Goal: Task Accomplishment & Management: Manage account settings

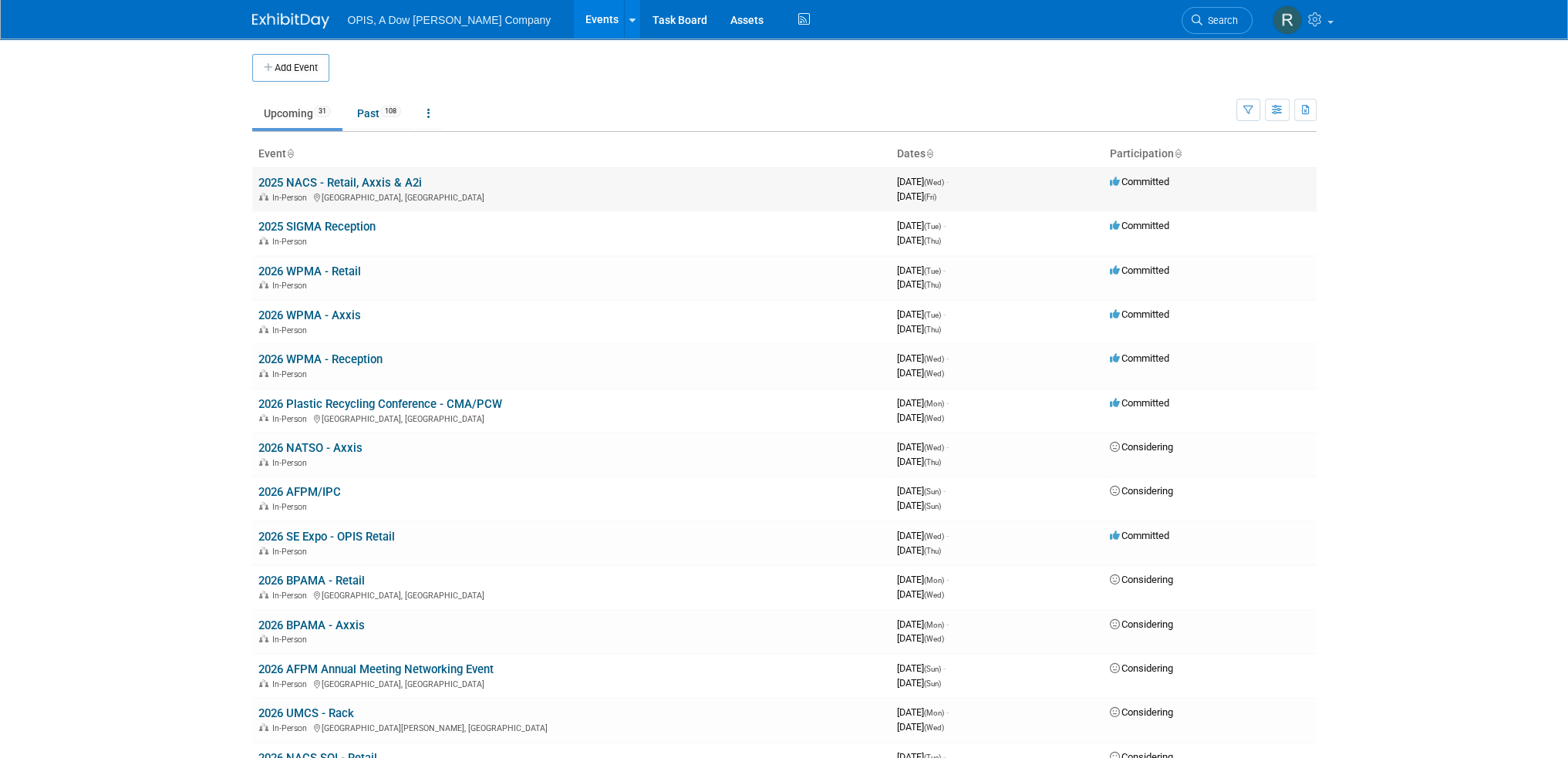
click at [337, 181] on link "2025 NACS - Retail, Axxis & A2i" at bounding box center [339, 183] width 163 height 14
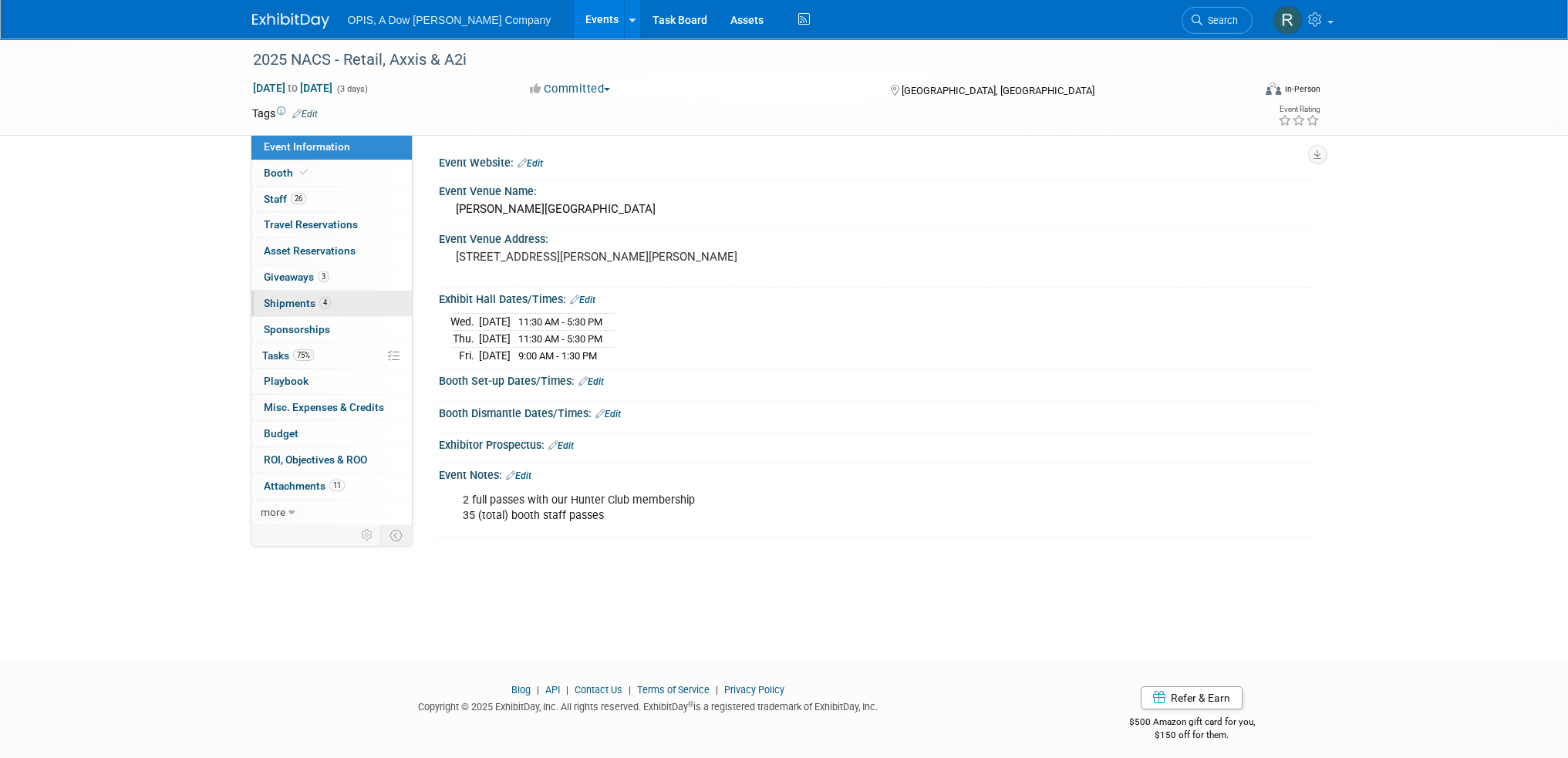
click at [267, 300] on span "Shipments 4" at bounding box center [297, 303] width 67 height 12
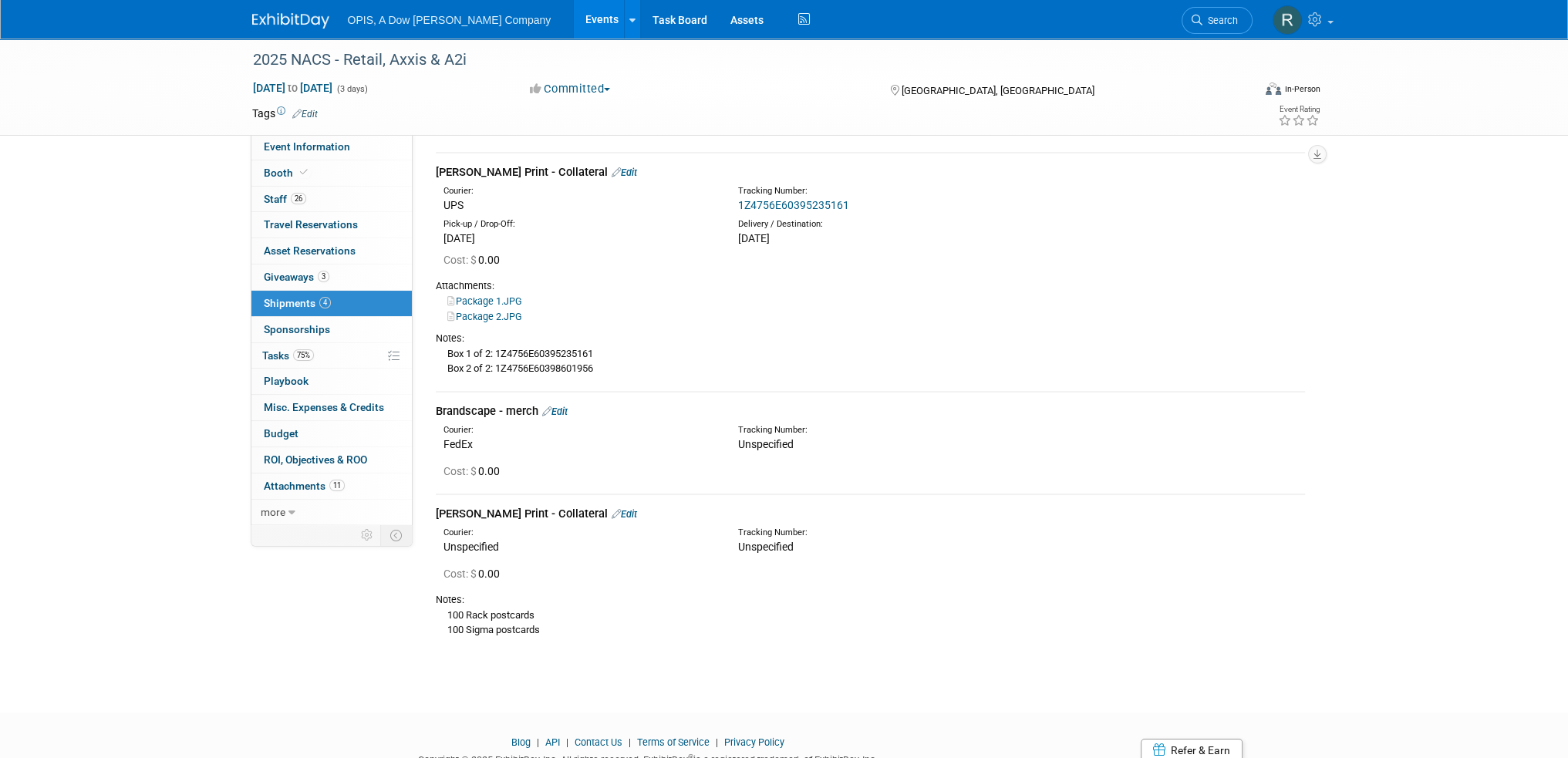
scroll to position [293, 0]
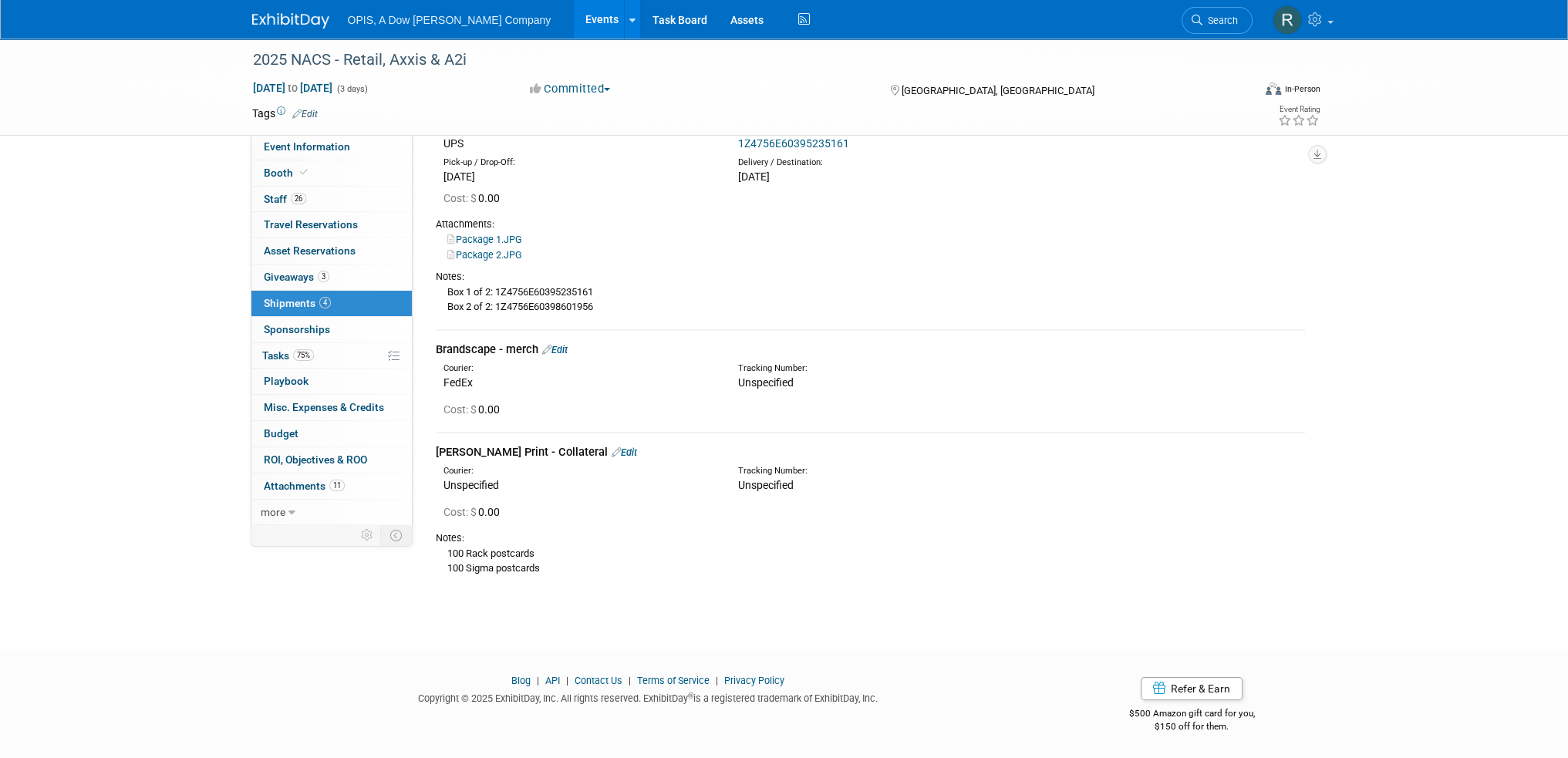
click at [562, 347] on link "Edit" at bounding box center [555, 350] width 26 height 12
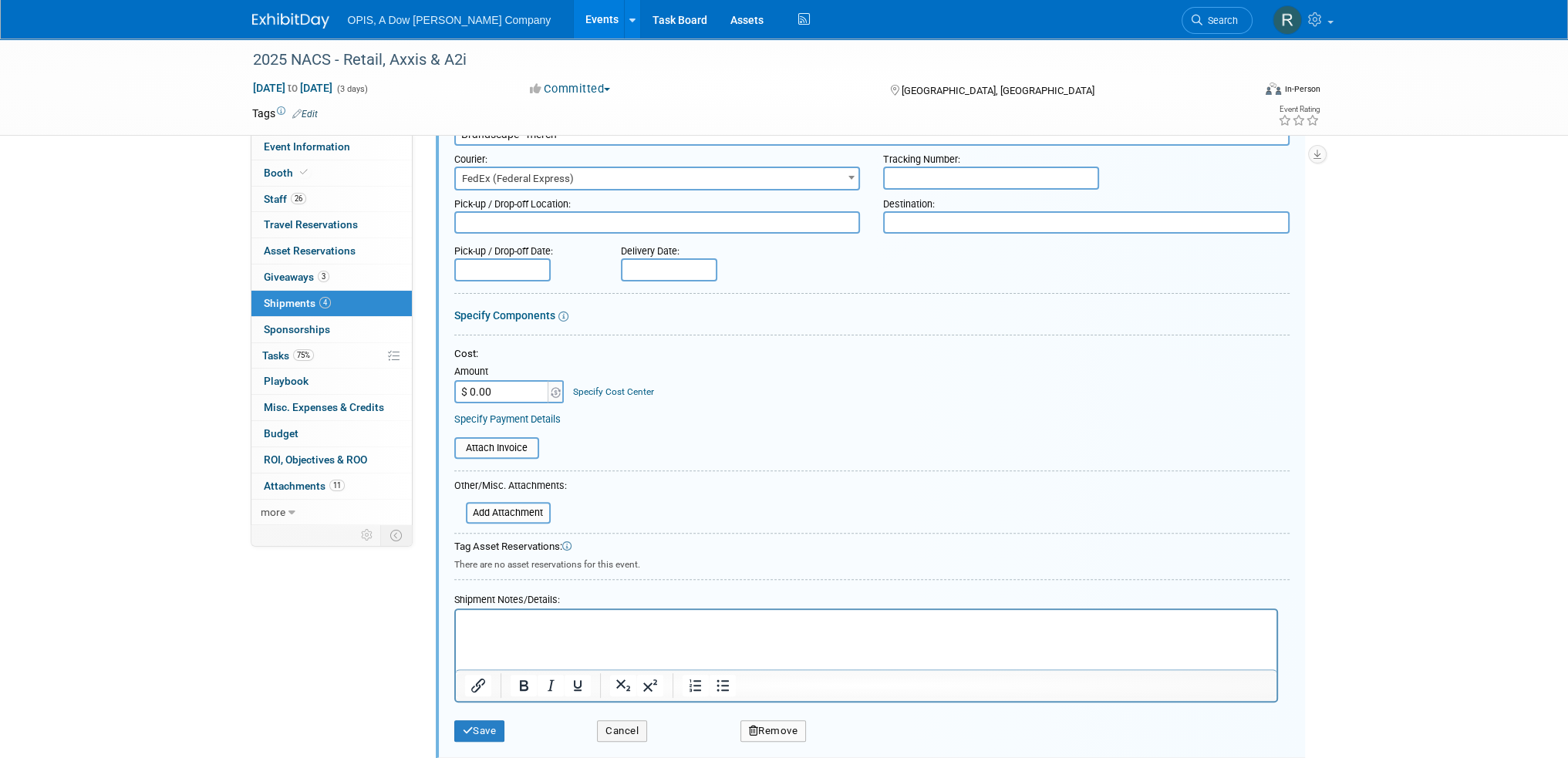
scroll to position [602, 0]
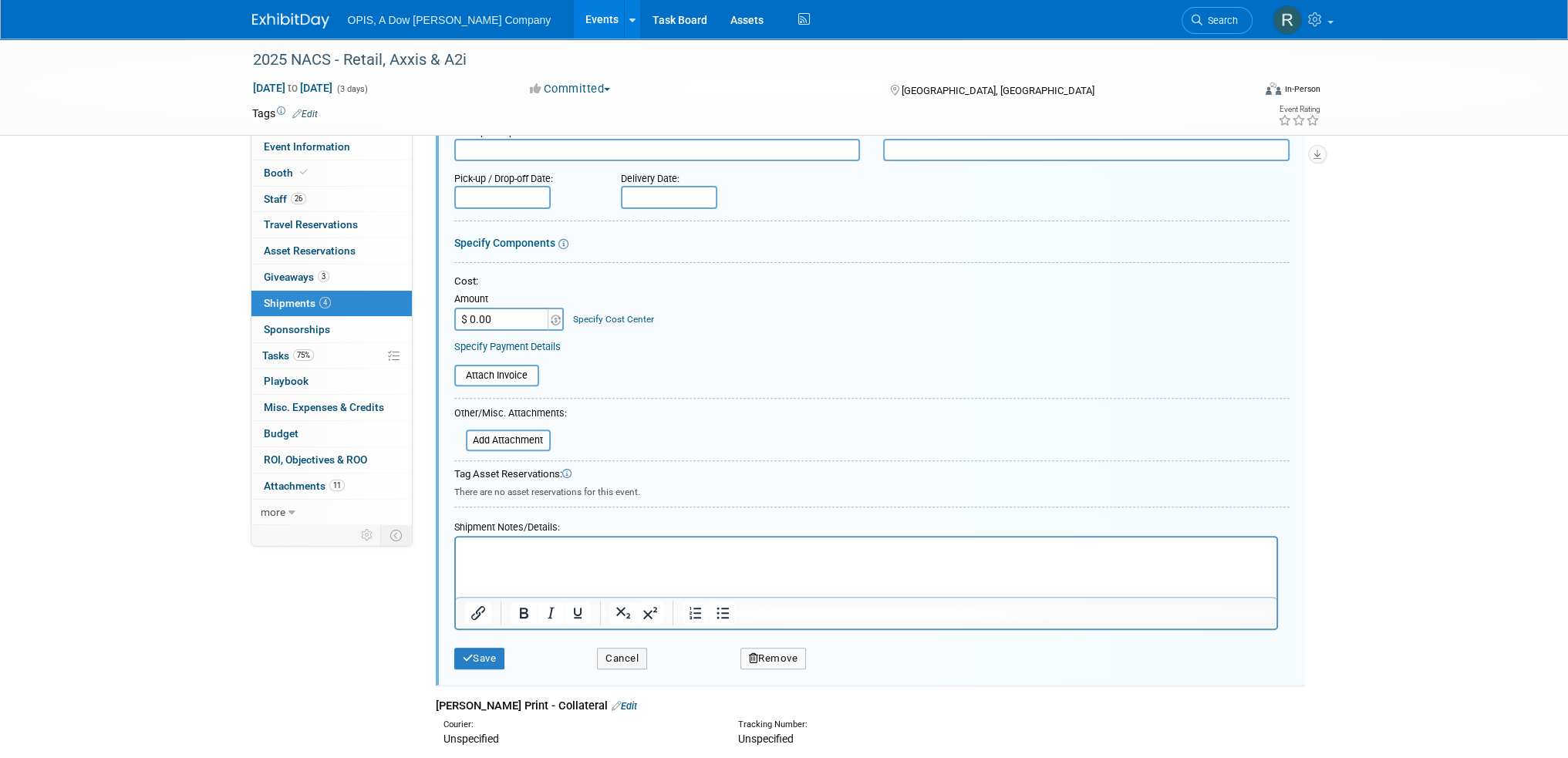
click at [533, 551] on p "Rich Text Area. Press ALT-0 for help." at bounding box center [866, 551] width 803 height 15
click at [468, 653] on icon "submit" at bounding box center [468, 658] width 11 height 10
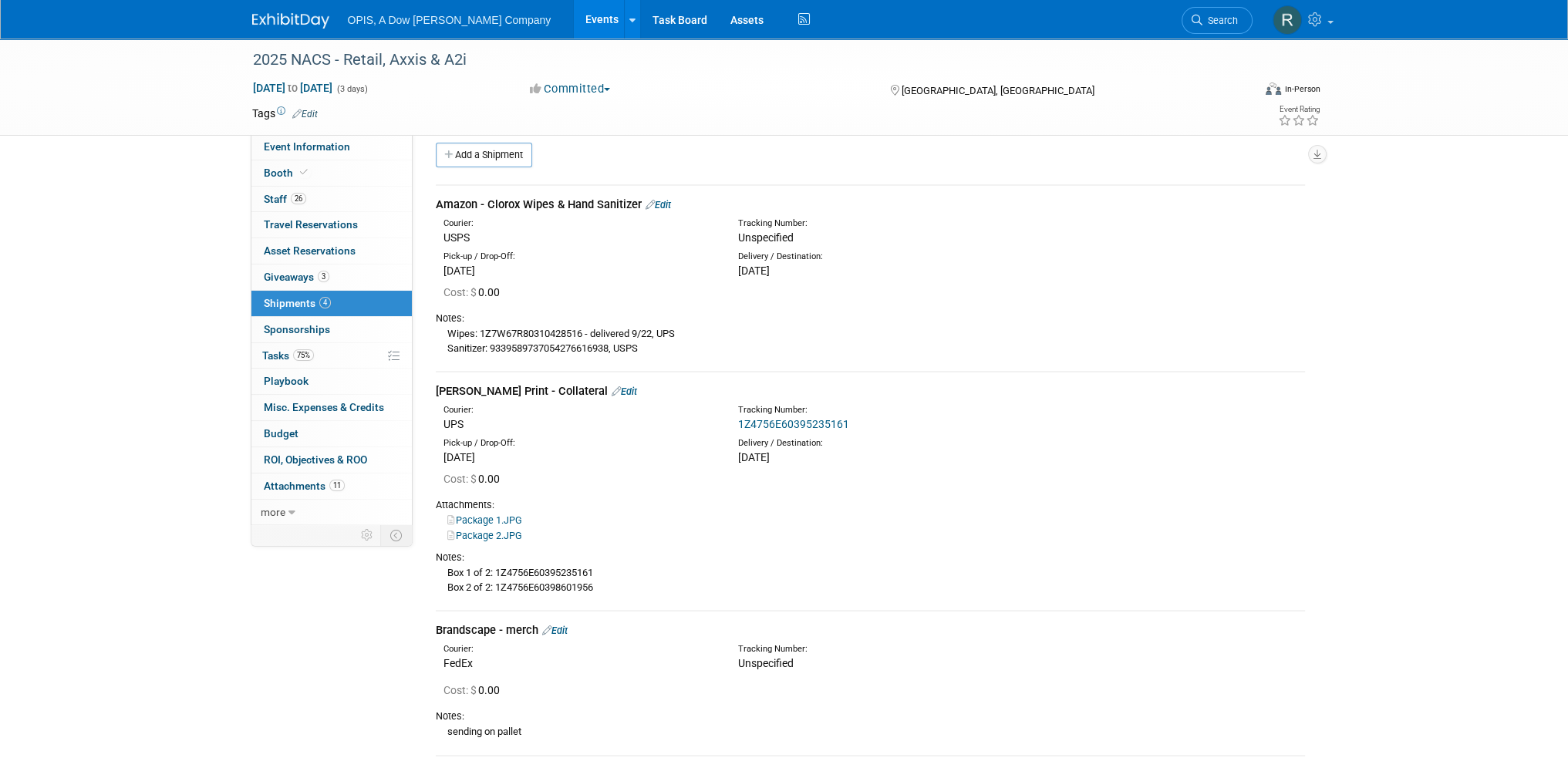
scroll to position [0, 0]
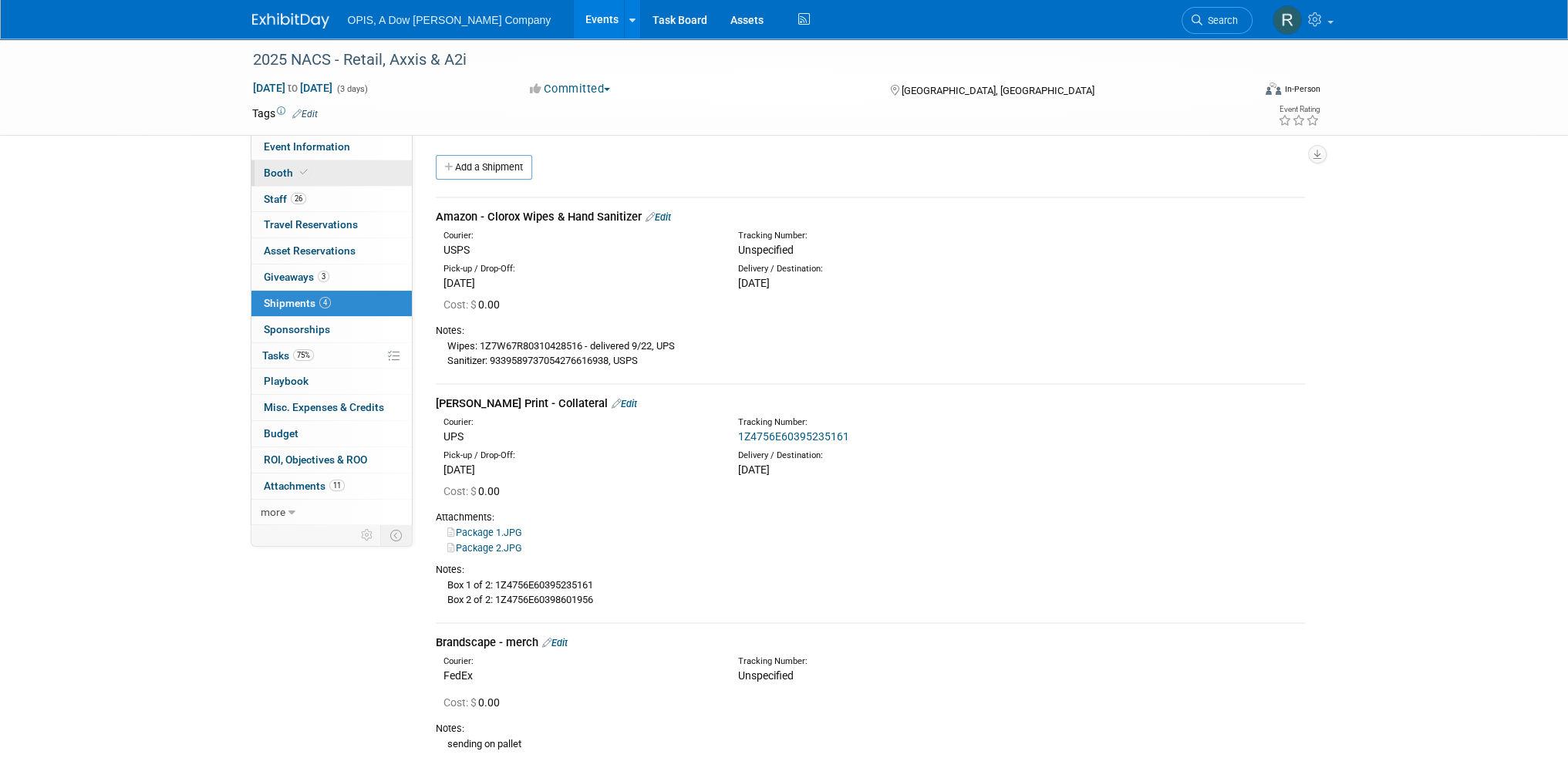
click at [270, 178] on span "Booth" at bounding box center [287, 172] width 47 height 12
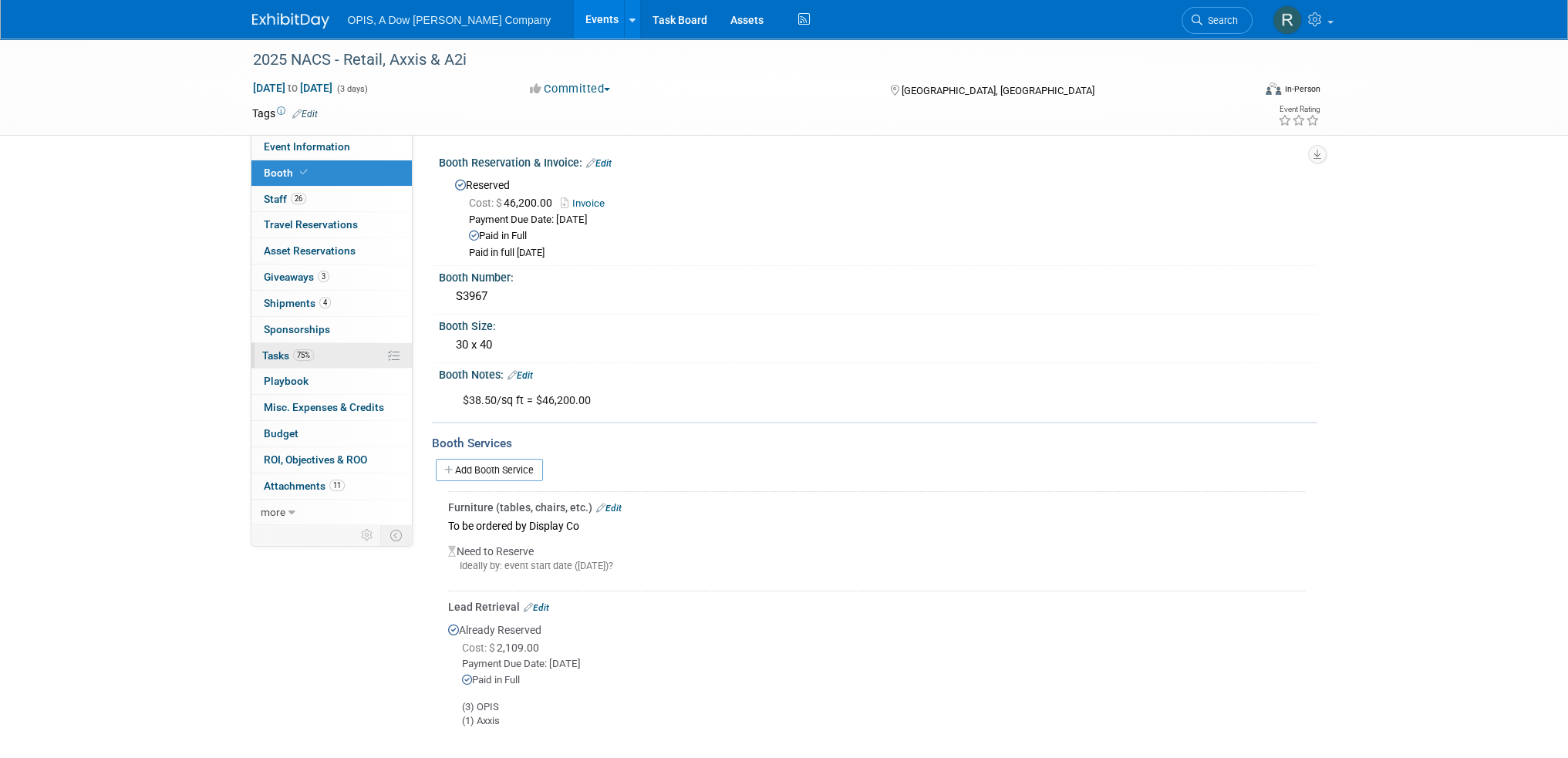
click at [276, 357] on span "Tasks 75%" at bounding box center [288, 355] width 51 height 12
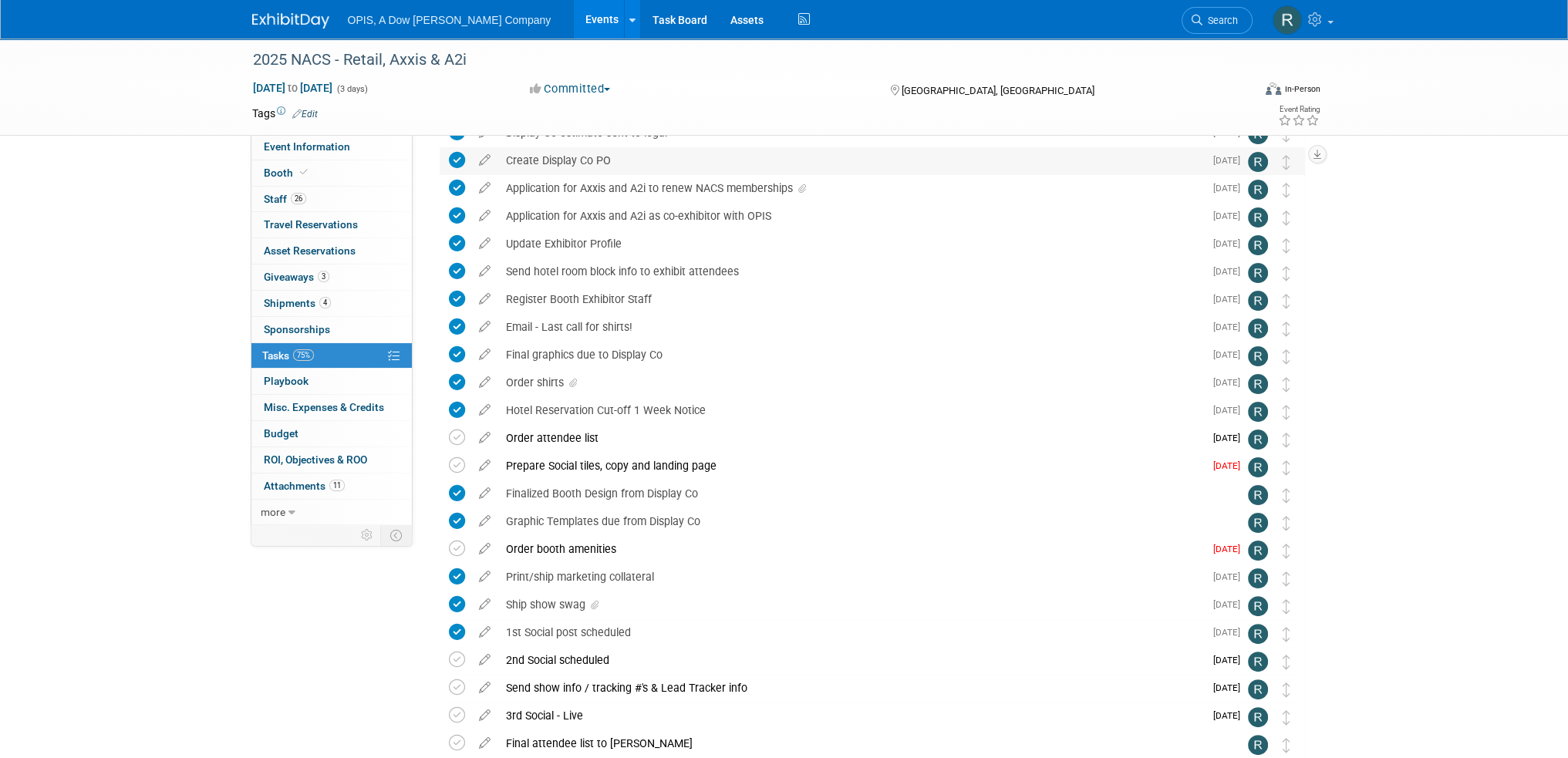
scroll to position [463, 0]
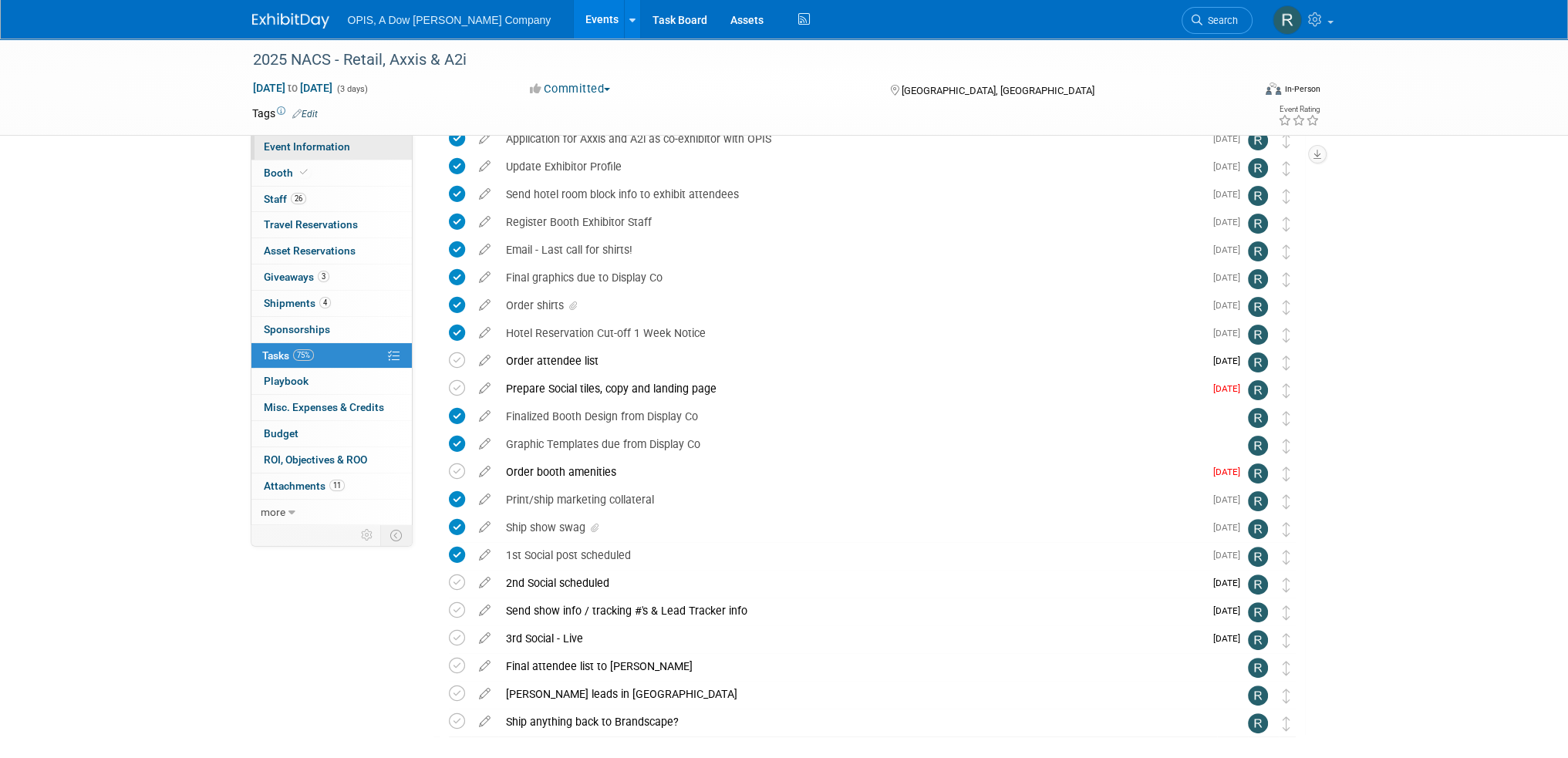
click at [285, 153] on span "Event Information" at bounding box center [307, 146] width 86 height 12
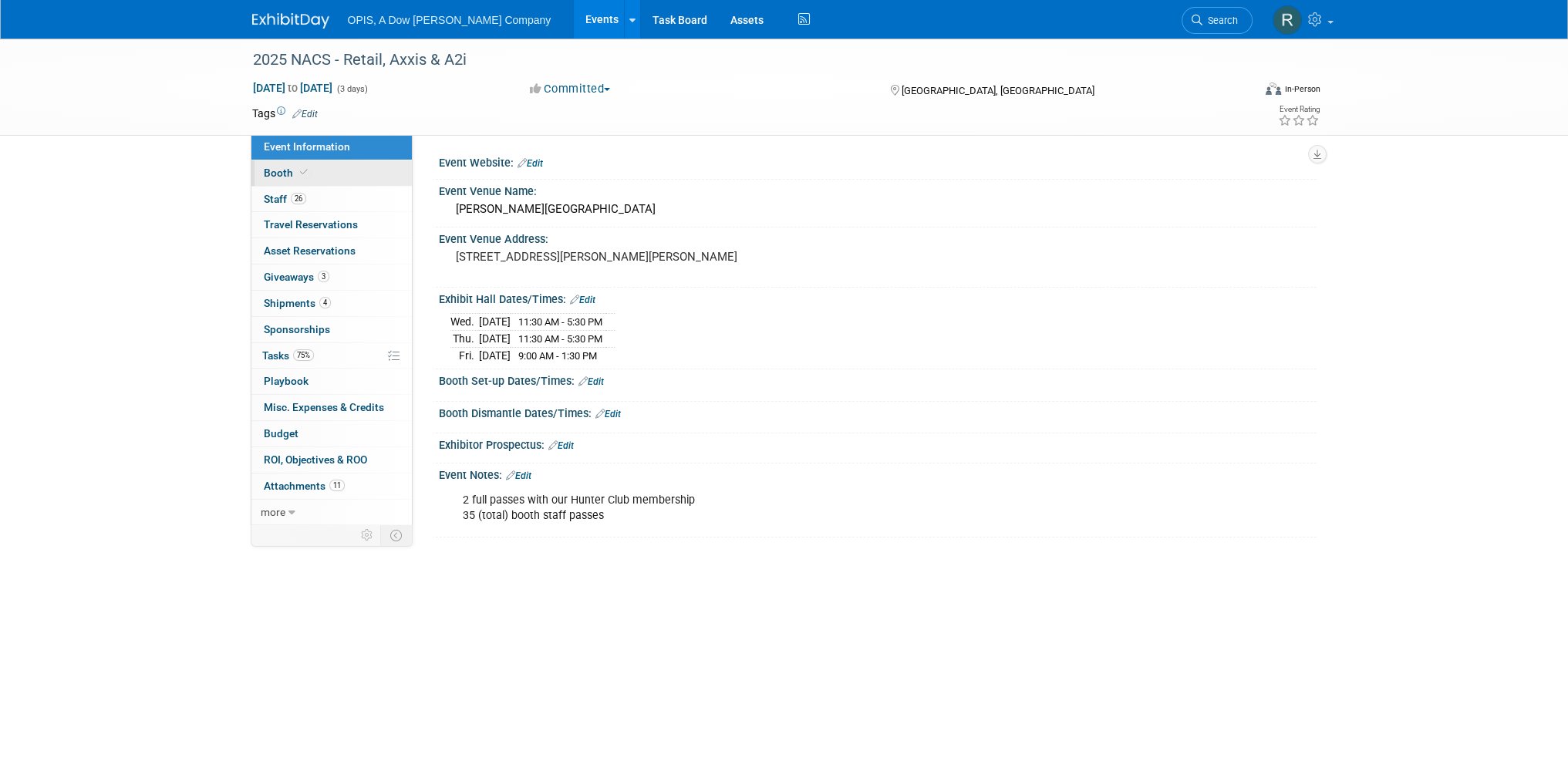
click at [287, 178] on span "Booth" at bounding box center [287, 172] width 47 height 12
